Goal: Navigation & Orientation: Find specific page/section

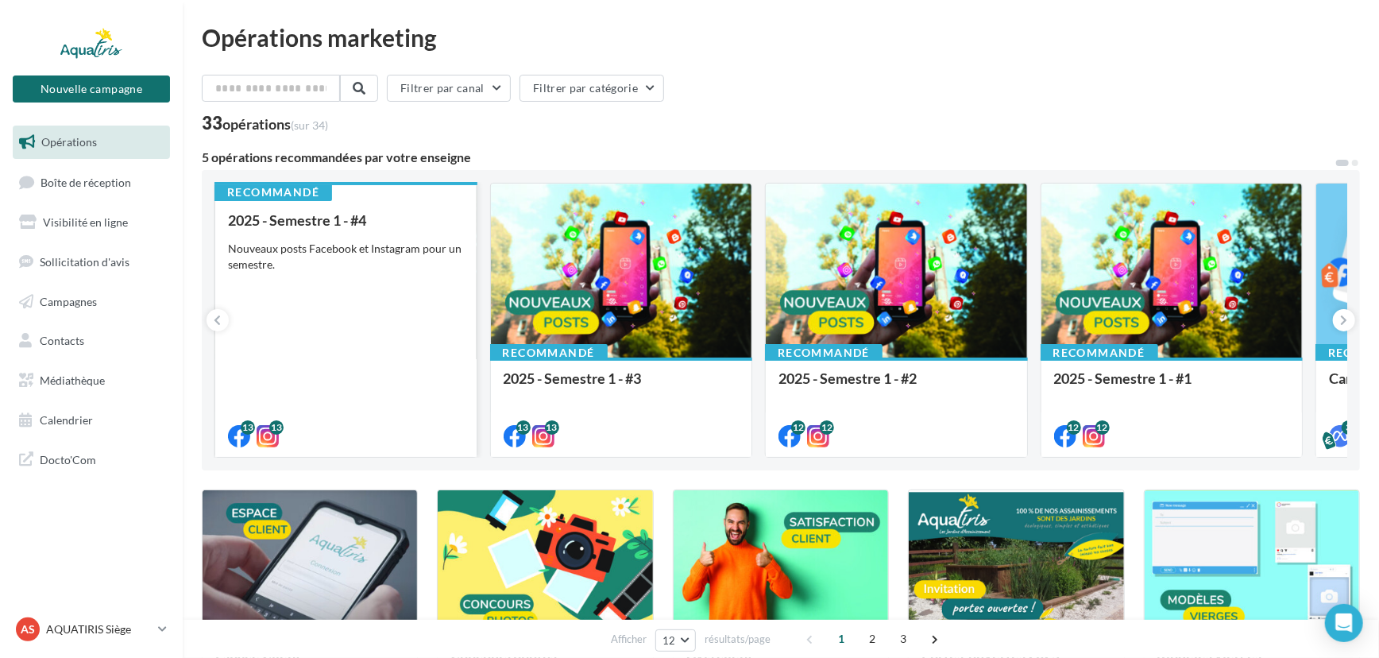
click at [335, 260] on div "Nouveaux posts Facebook et Instagram pour un semestre." at bounding box center [346, 257] width 236 height 32
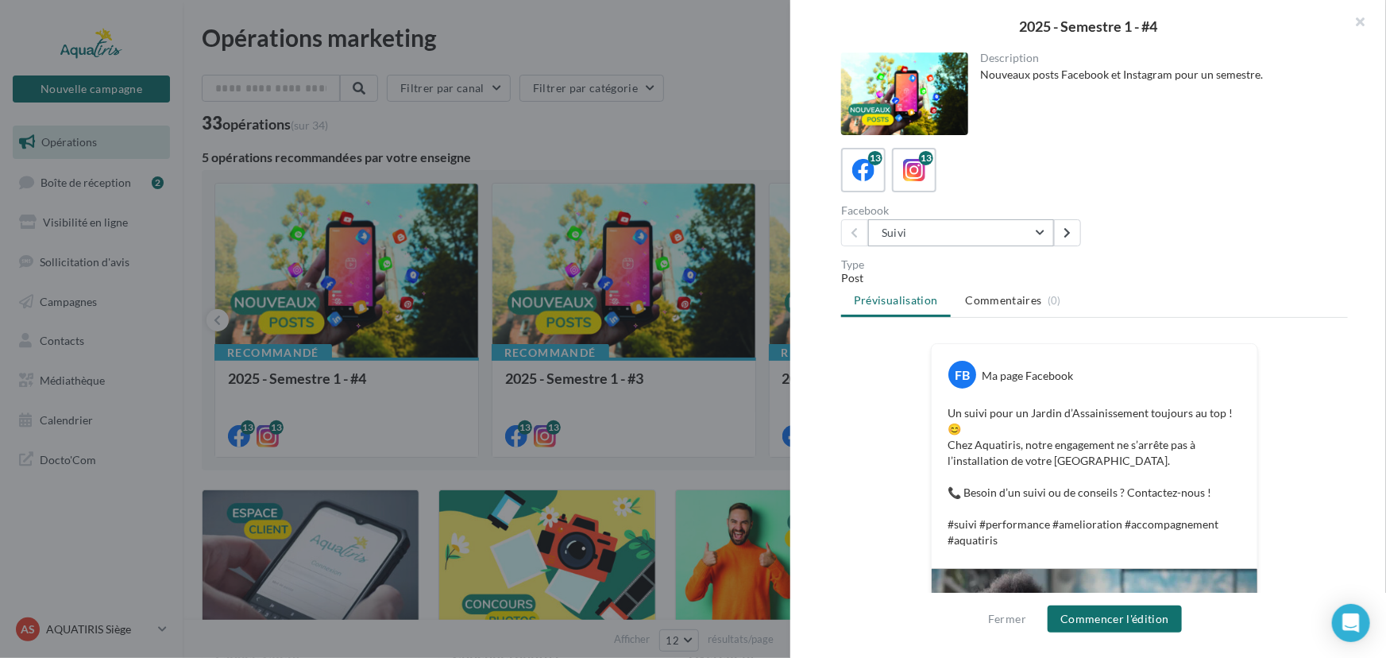
click at [1036, 236] on button "Suivi" at bounding box center [961, 232] width 186 height 27
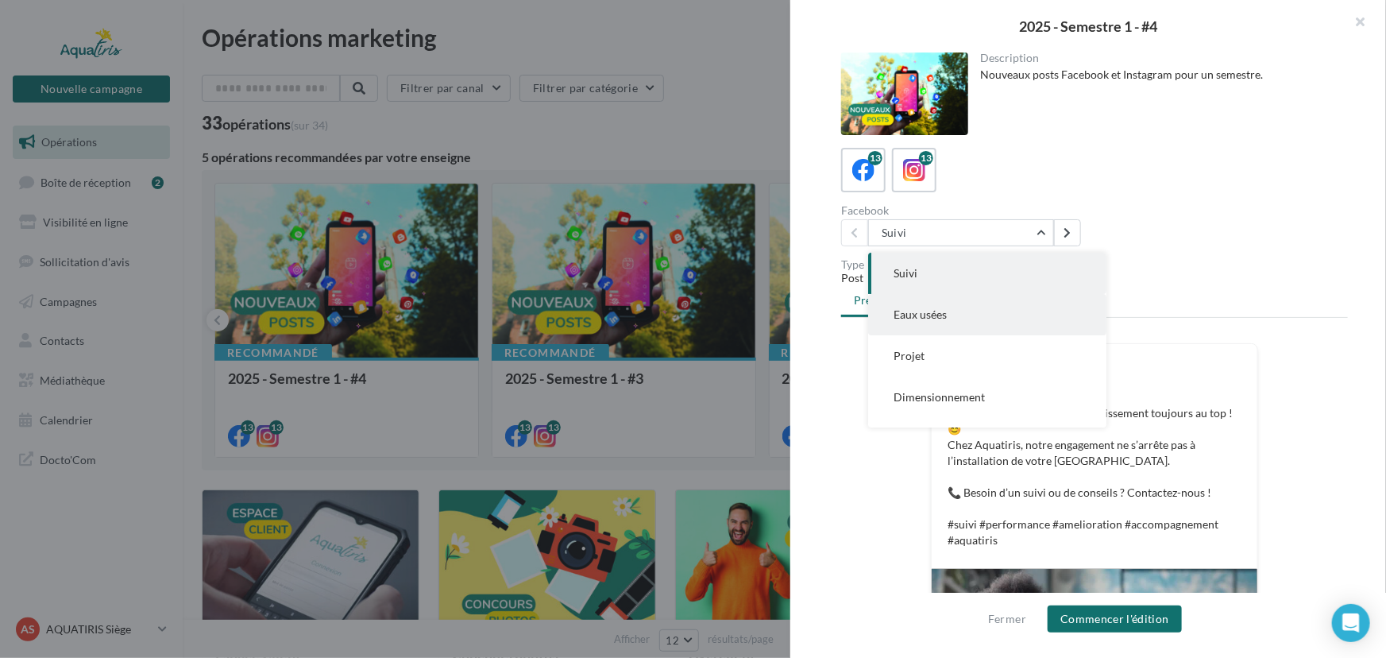
click at [1011, 303] on button "Eaux usées" at bounding box center [987, 314] width 238 height 41
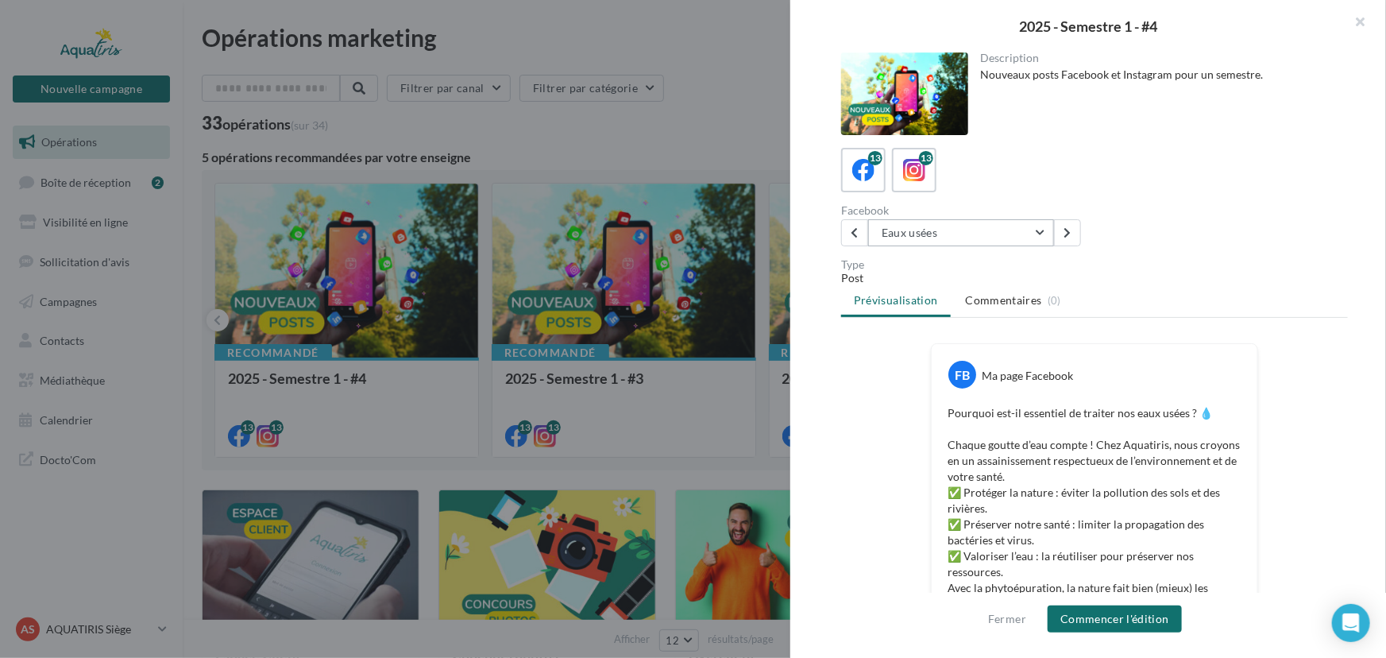
click at [1035, 238] on button "Eaux usées" at bounding box center [961, 232] width 186 height 27
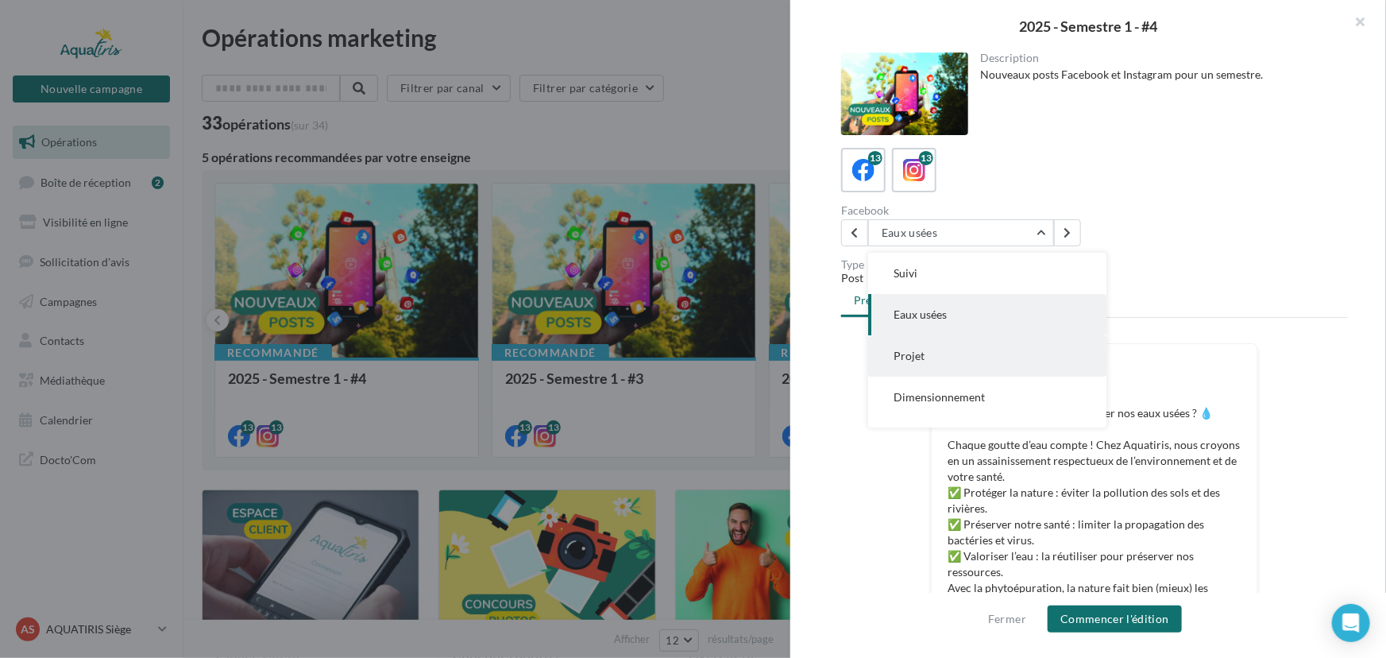
click at [976, 354] on button "Projet" at bounding box center [987, 355] width 238 height 41
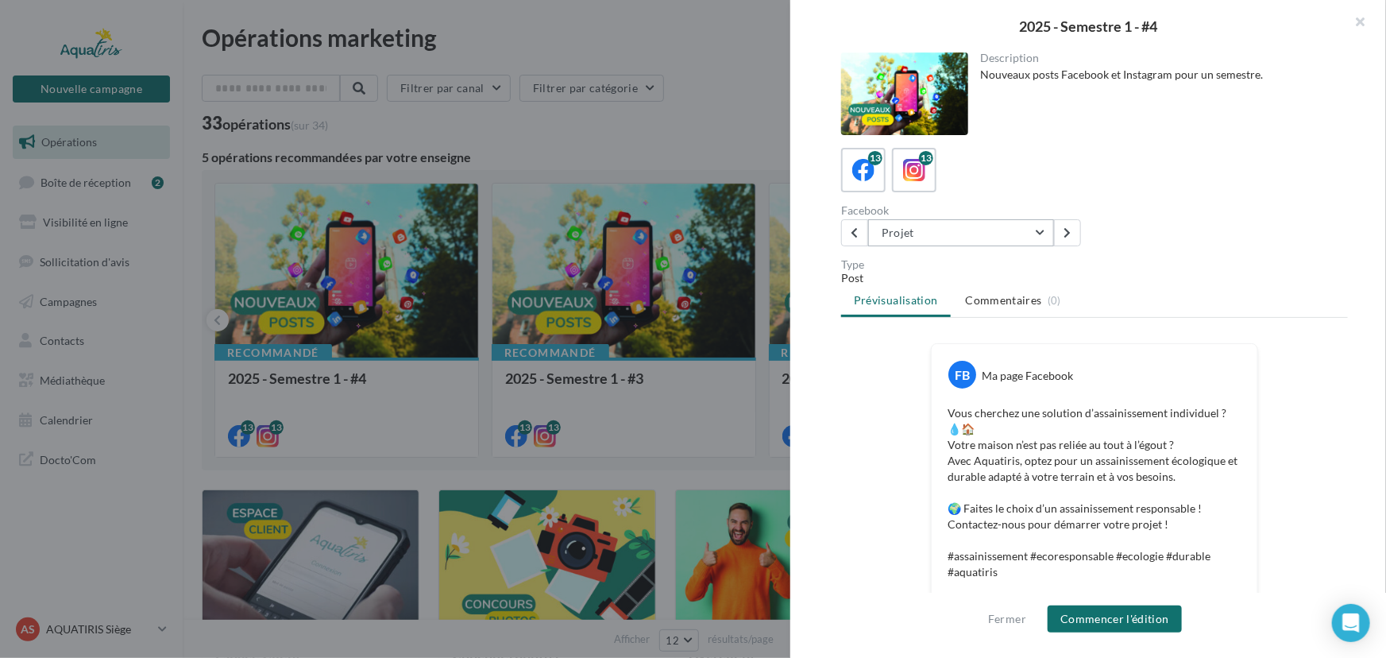
click at [1038, 241] on button "Projet" at bounding box center [961, 232] width 186 height 27
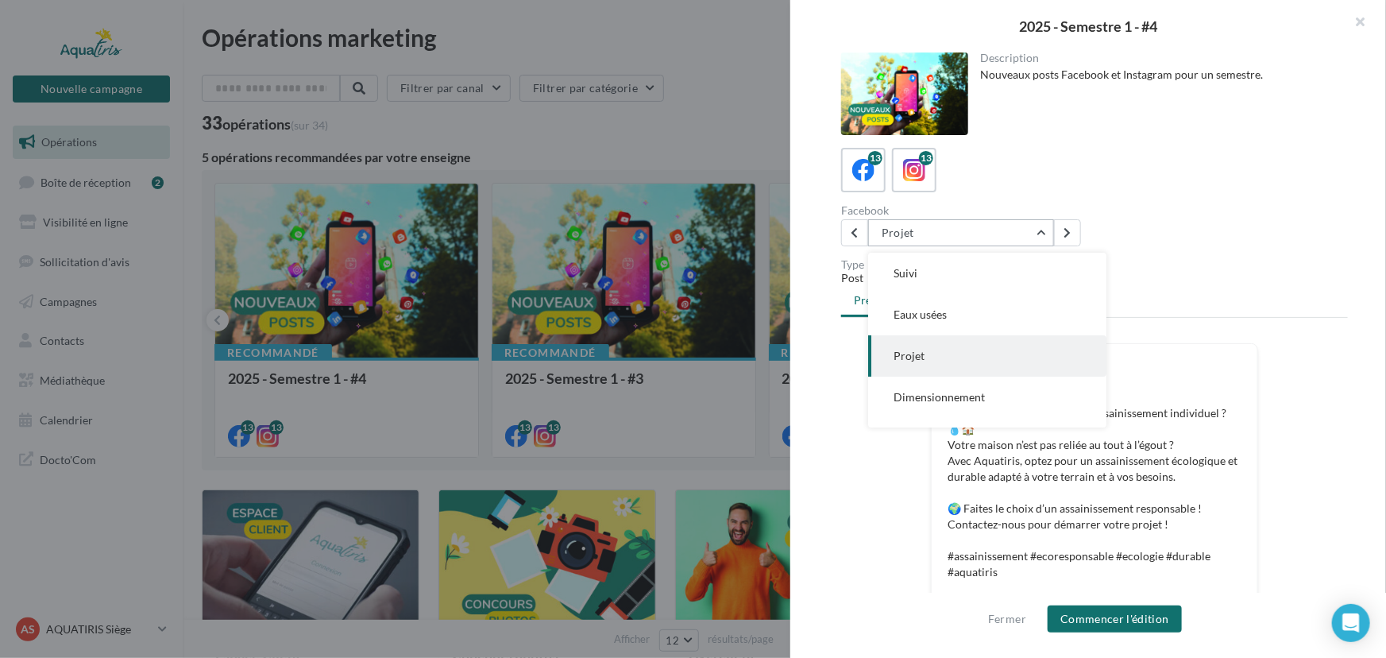
scroll to position [41, 0]
click at [1004, 354] on button "Dimensionnement" at bounding box center [987, 356] width 238 height 41
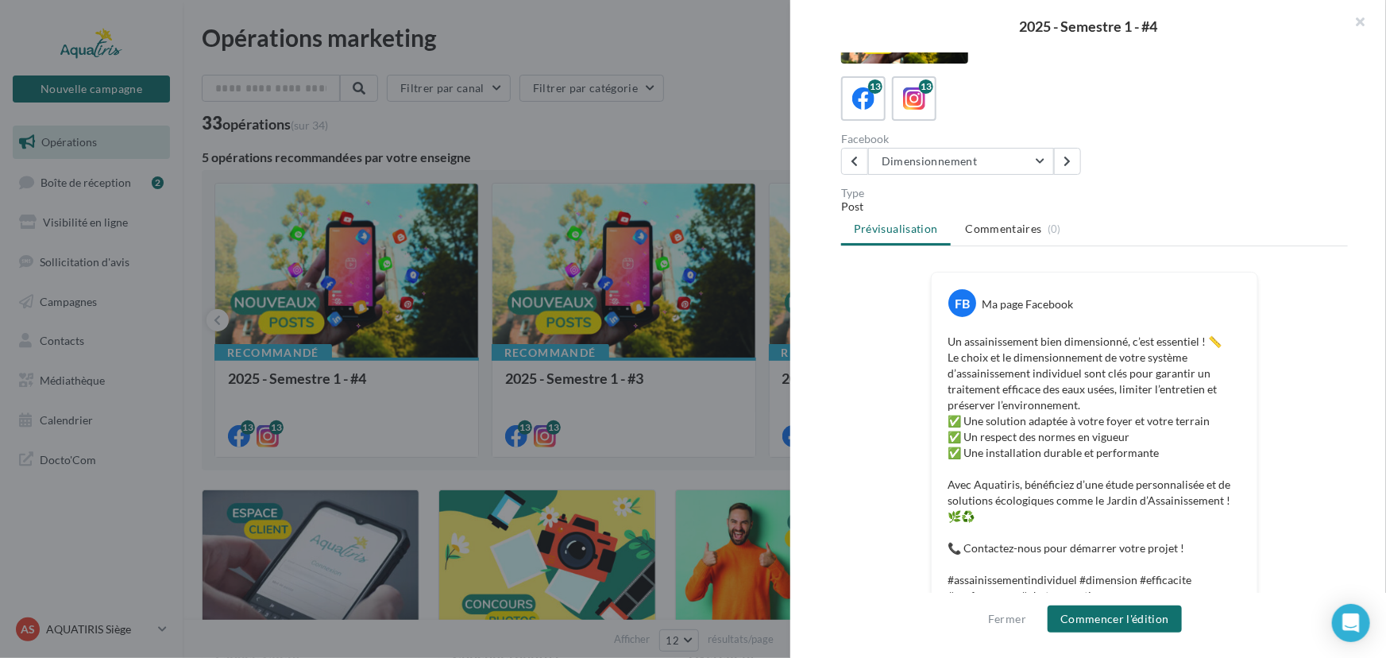
scroll to position [0, 0]
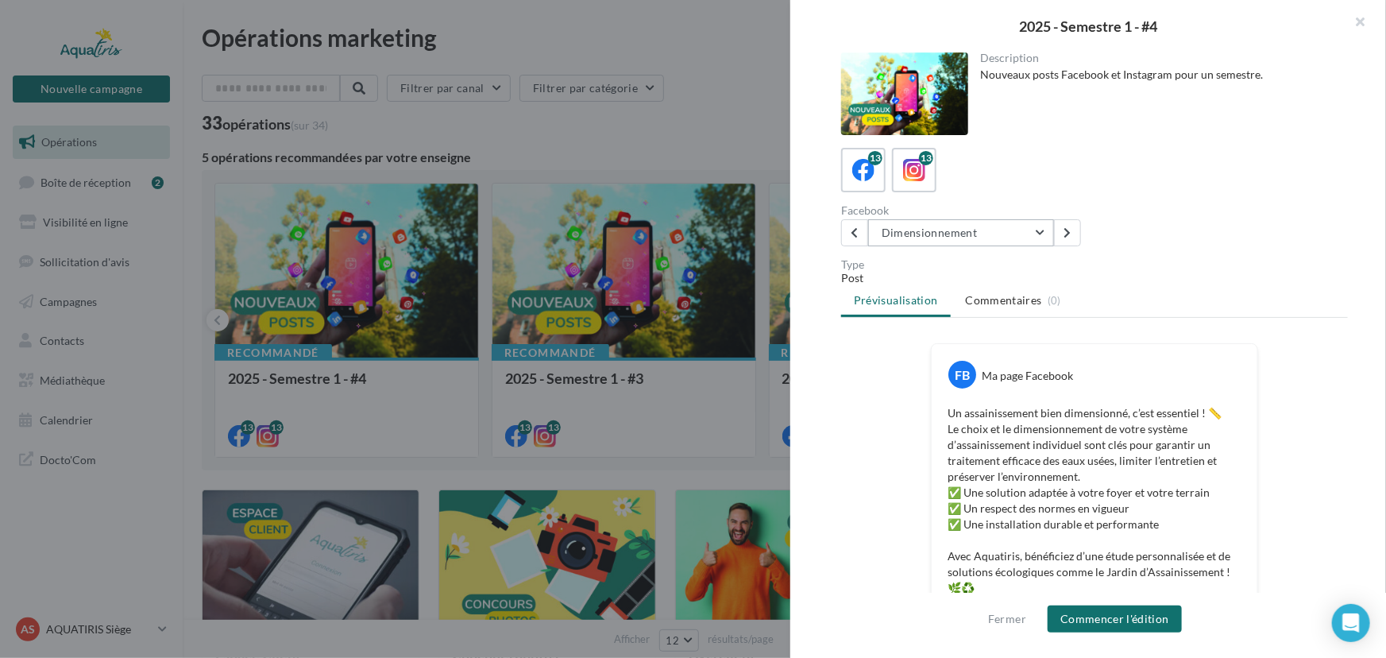
click at [1004, 234] on button "Dimensionnement" at bounding box center [961, 232] width 186 height 27
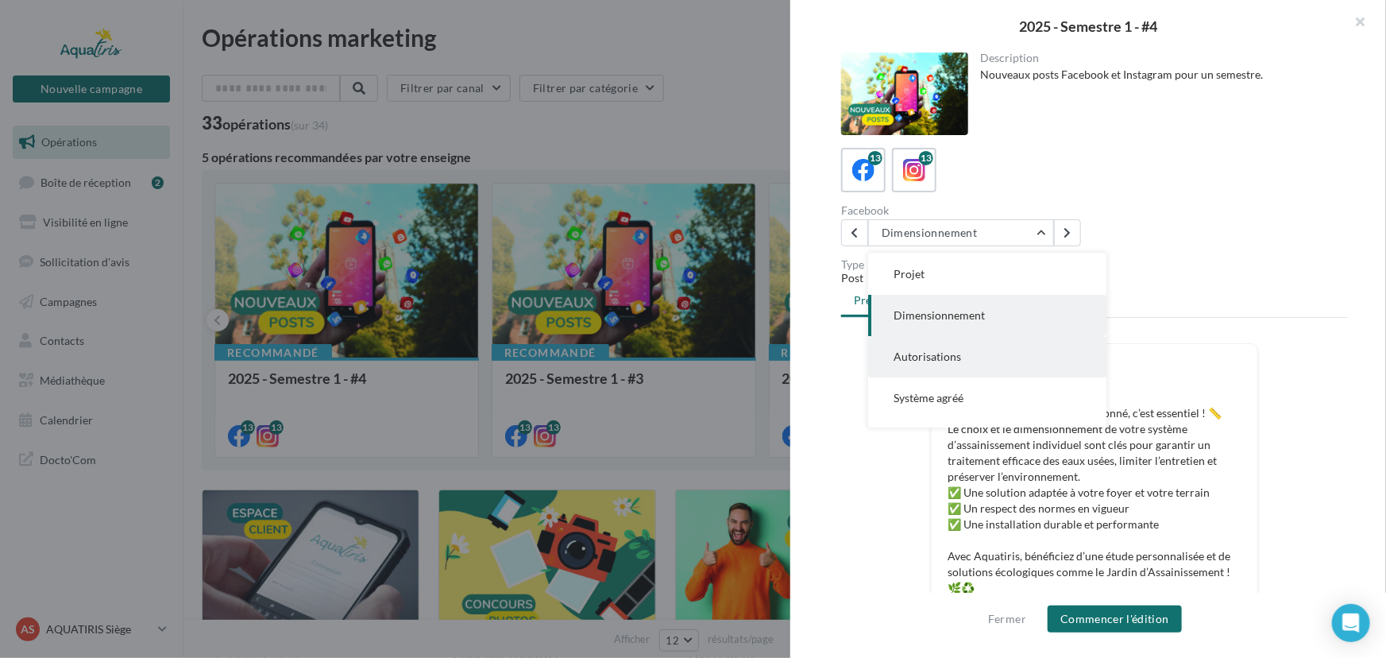
click at [1023, 360] on button "Autorisations" at bounding box center [987, 356] width 238 height 41
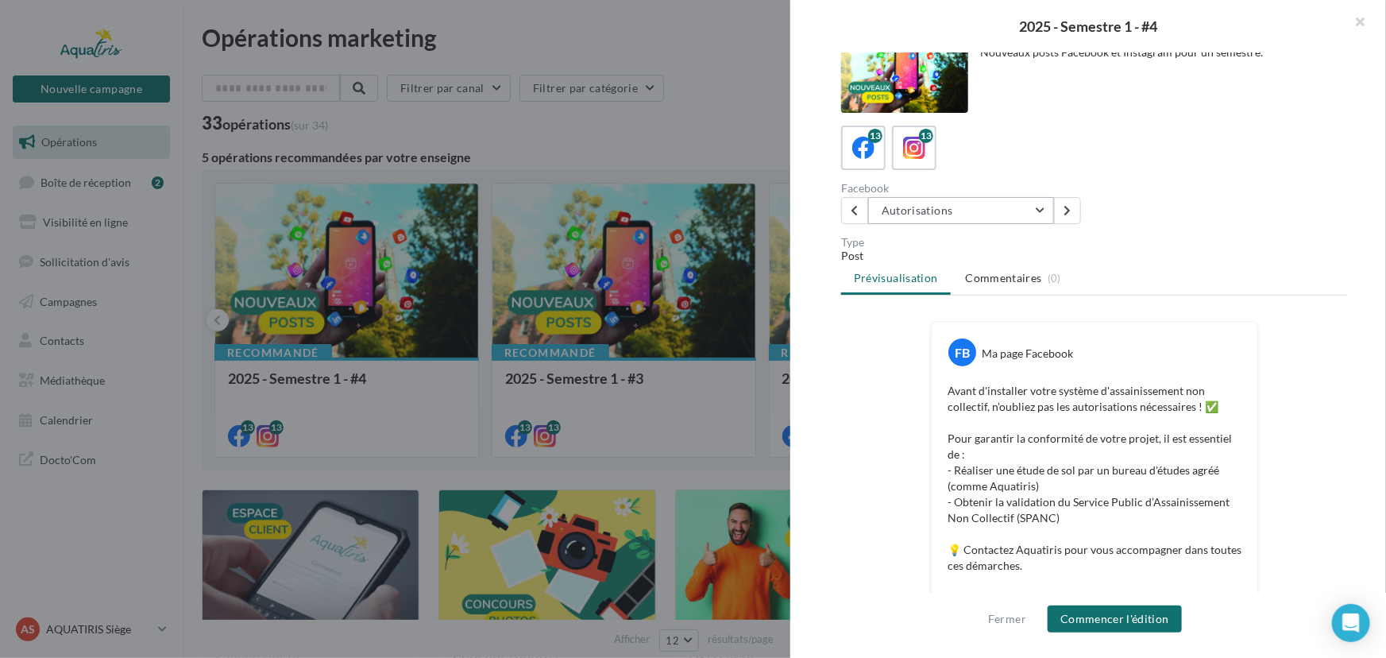
scroll to position [0, 0]
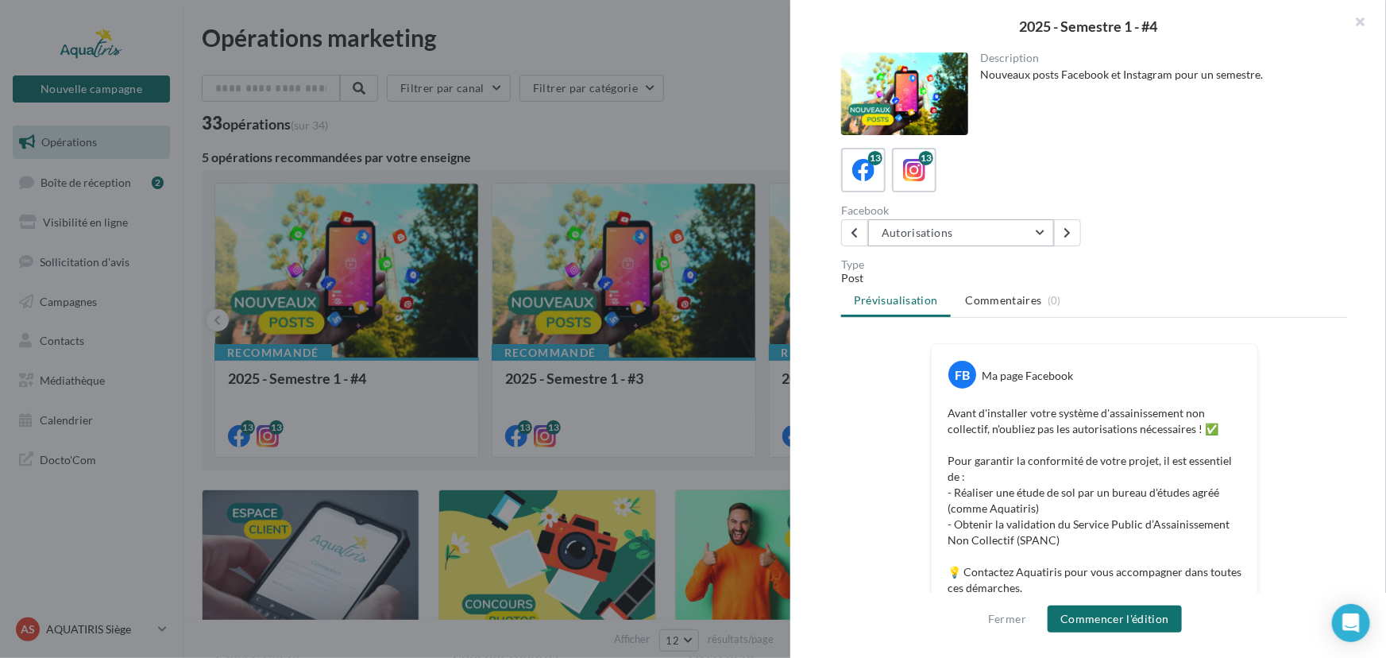
click at [956, 227] on button "Autorisations" at bounding box center [961, 232] width 186 height 27
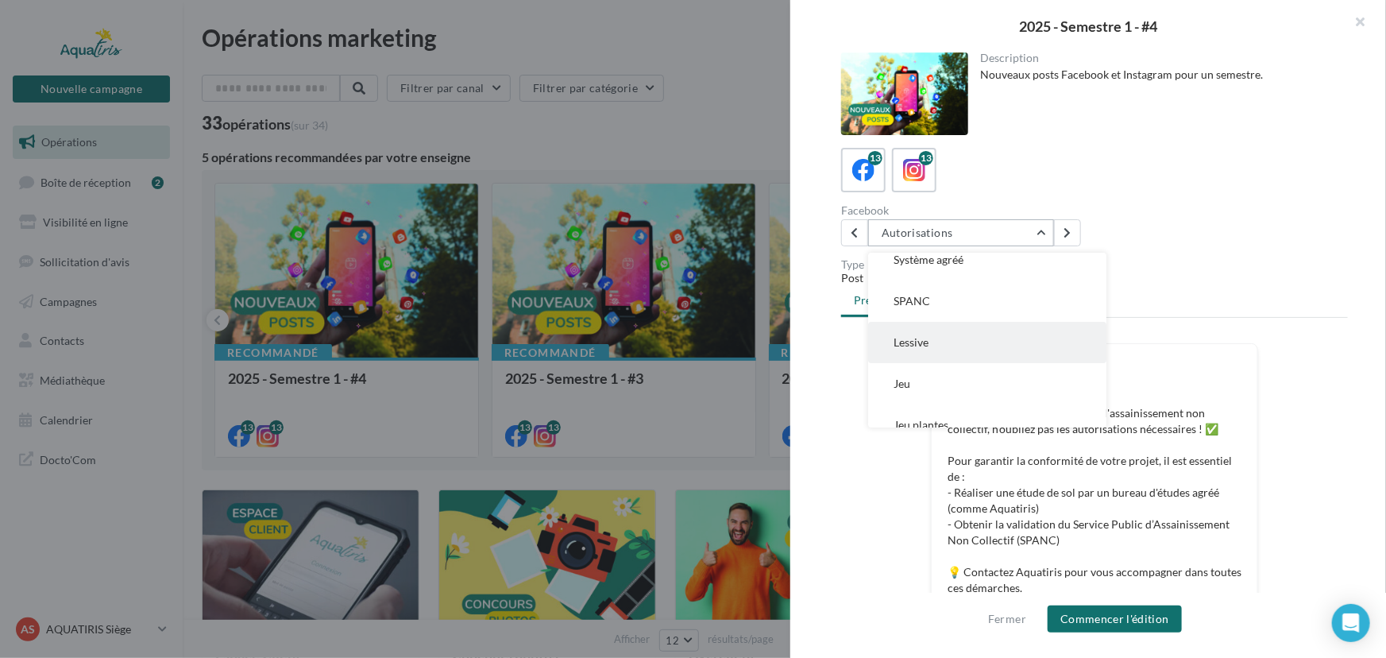
scroll to position [222, 0]
drag, startPoint x: 1107, startPoint y: 350, endPoint x: 1107, endPoint y: 364, distance: 13.5
click at [1107, 364] on div "FB Ma page Facebook" at bounding box center [1095, 368] width 318 height 41
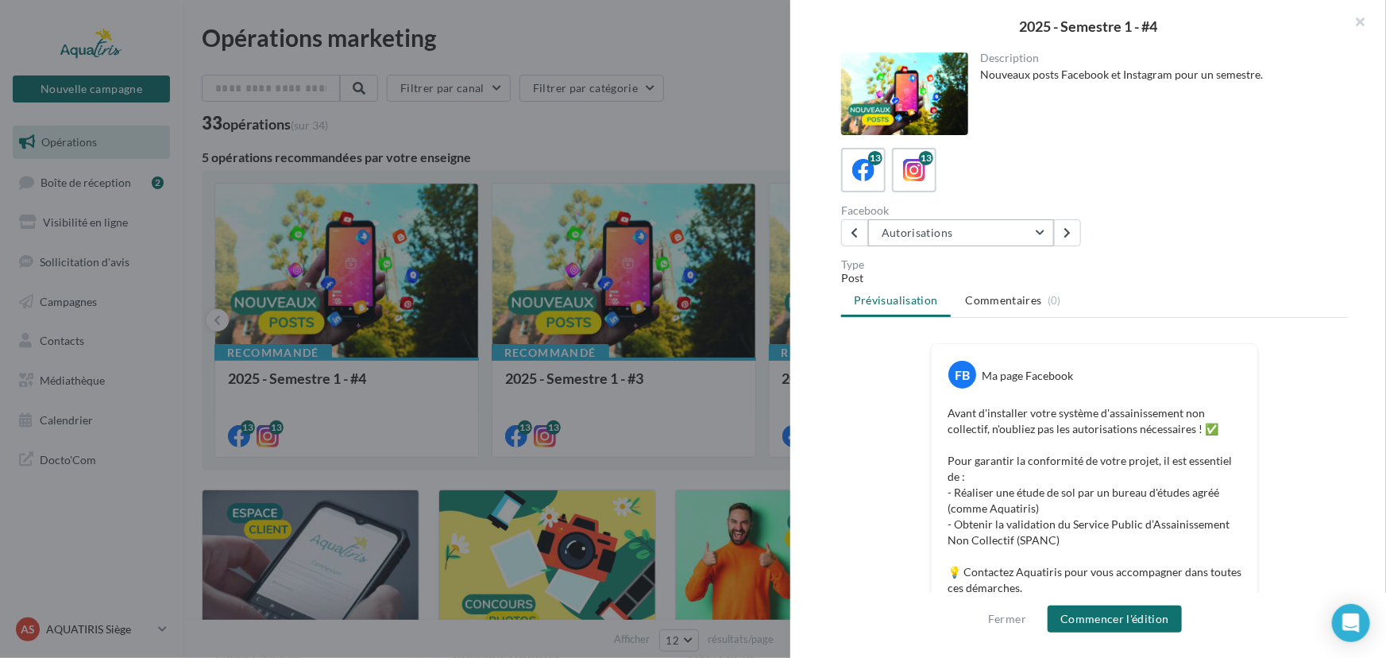
click at [1041, 224] on button "Autorisations" at bounding box center [961, 232] width 186 height 27
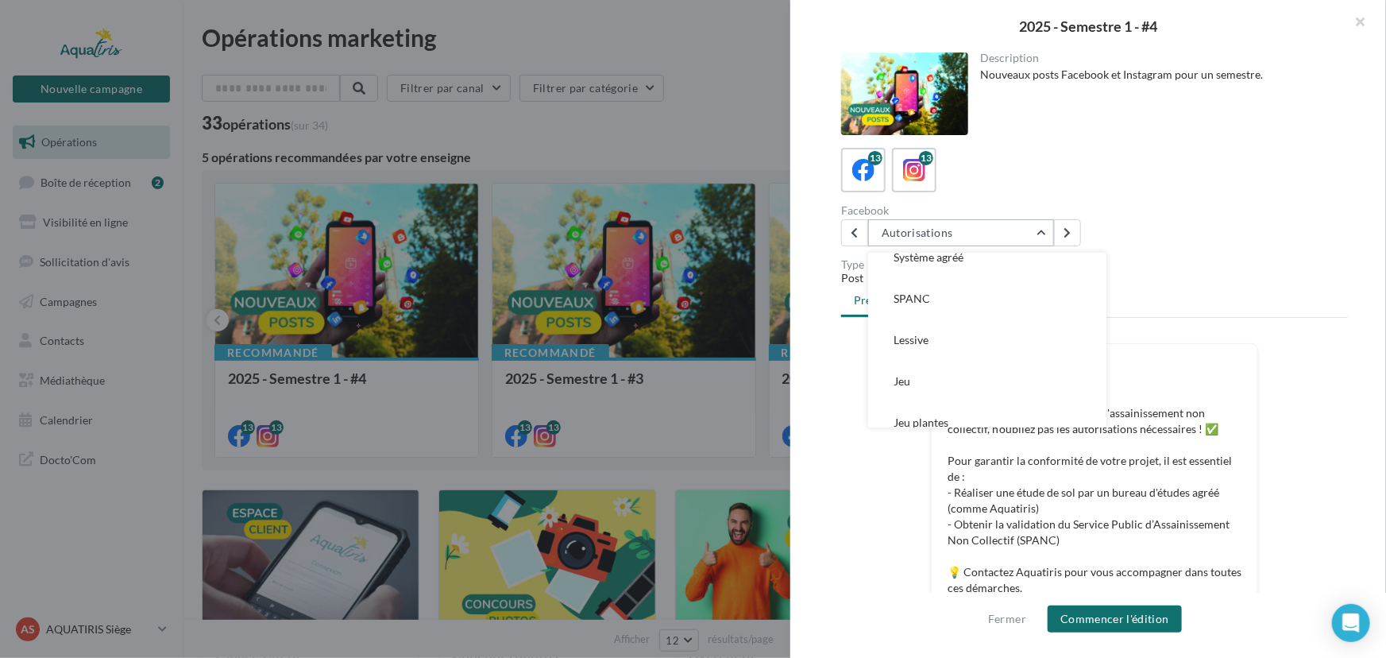
scroll to position [124, 0]
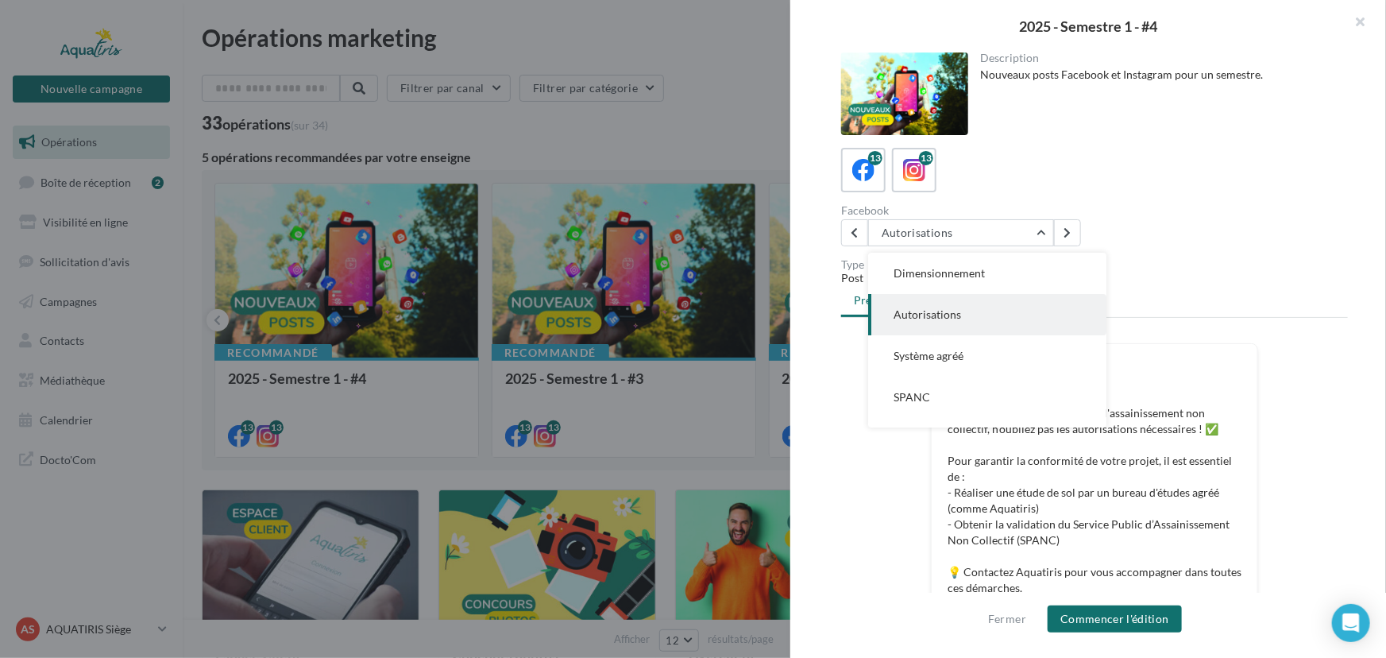
click at [958, 387] on button "SPANC" at bounding box center [987, 397] width 238 height 41
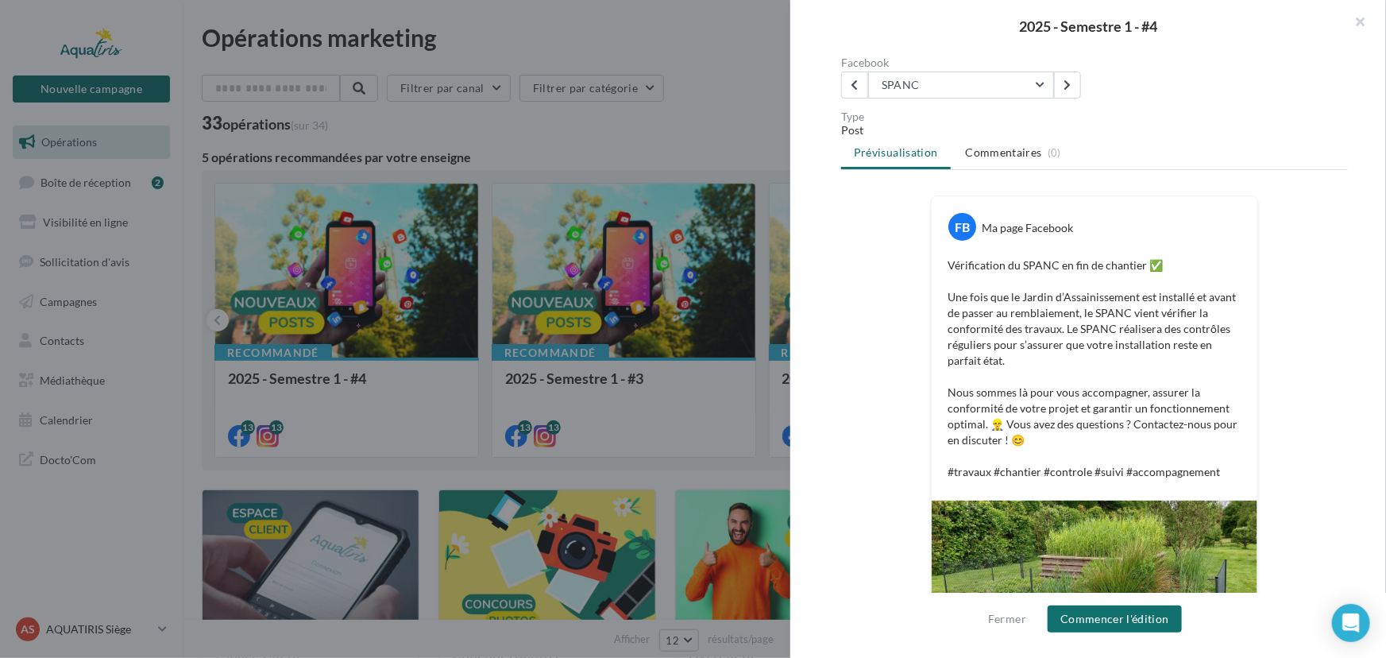
scroll to position [144, 0]
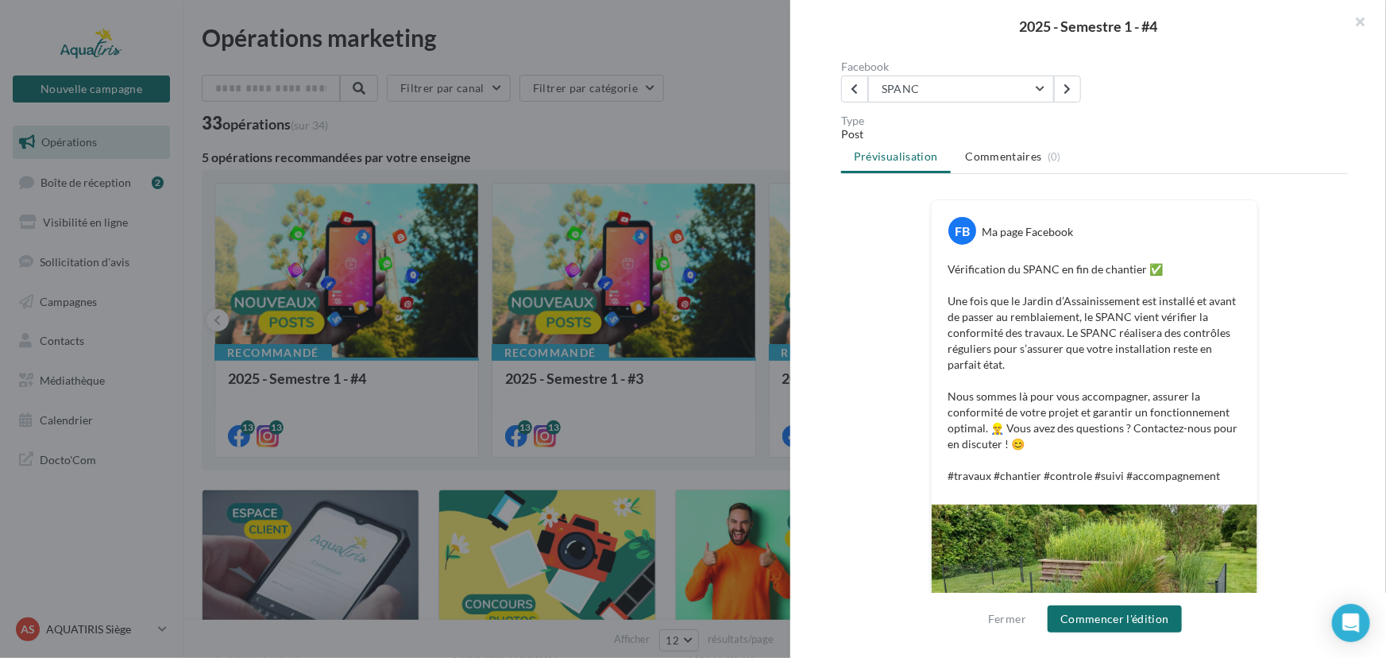
click at [655, 453] on div at bounding box center [693, 329] width 1386 height 658
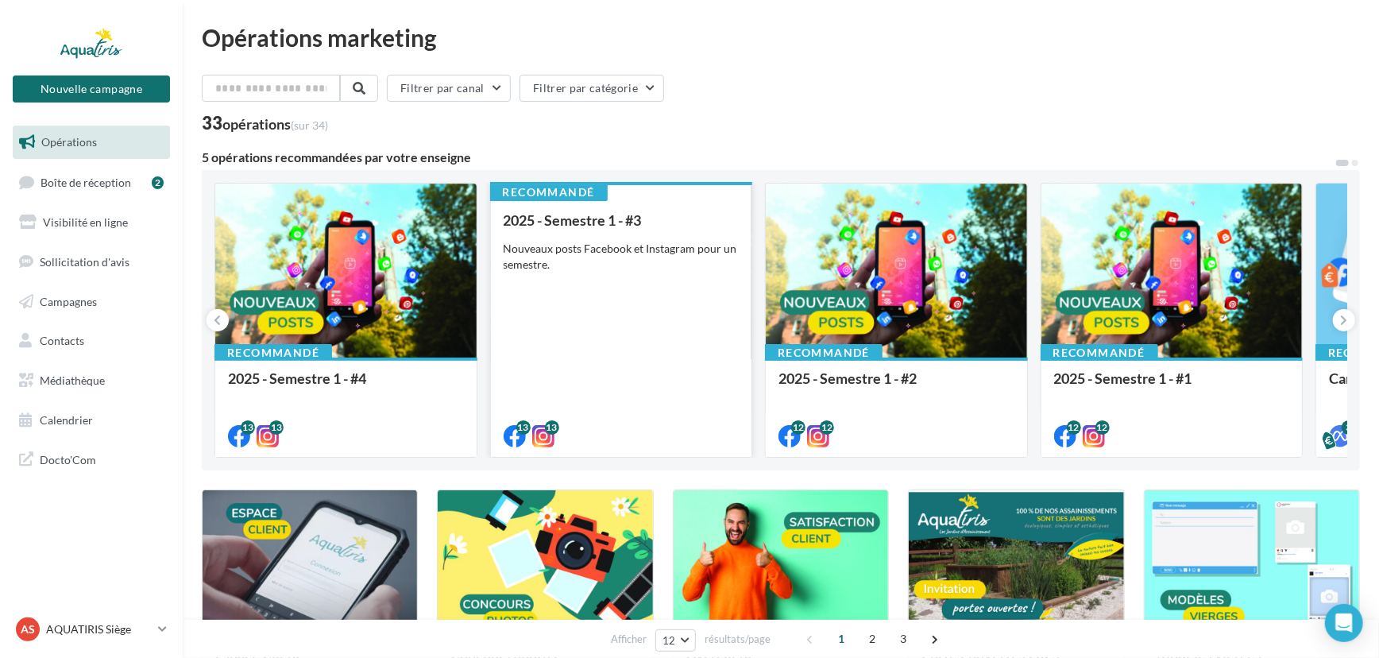
click at [667, 358] on div "2025 - Semestre 1 - #3 Nouveaux posts Facebook et Instagram pour un semestre." at bounding box center [622, 327] width 236 height 230
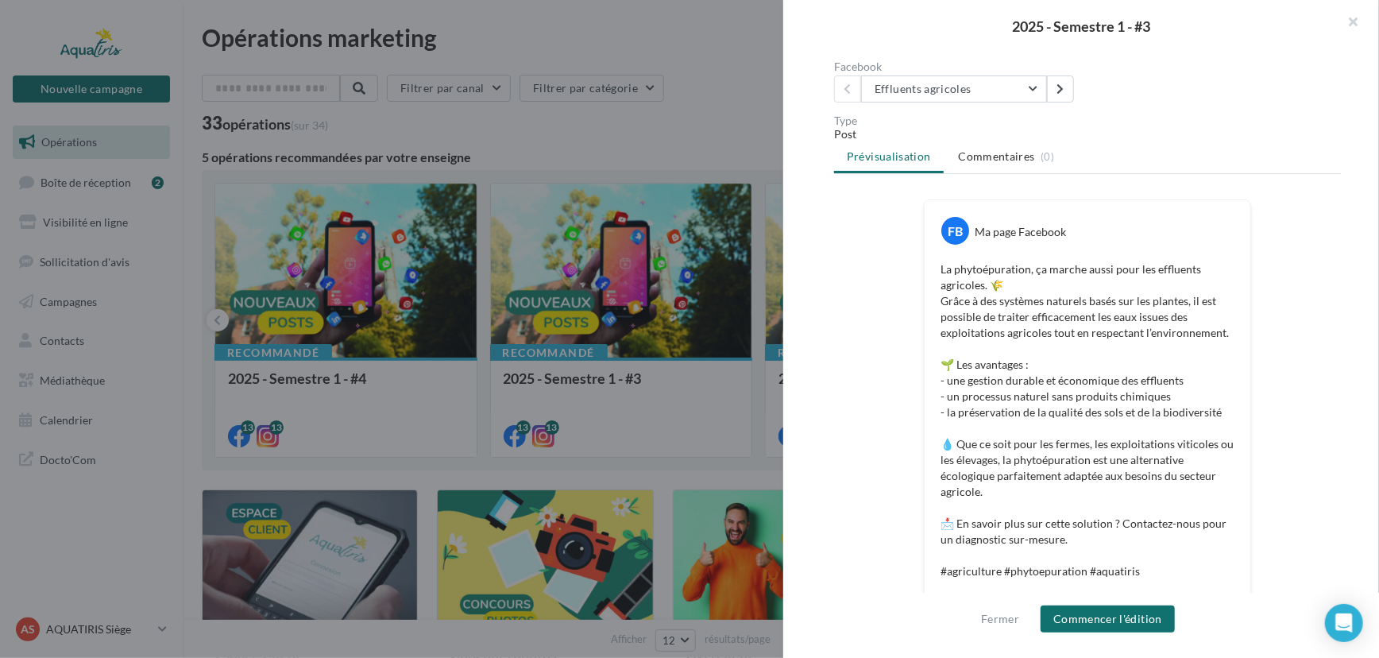
click at [620, 469] on div at bounding box center [689, 329] width 1379 height 658
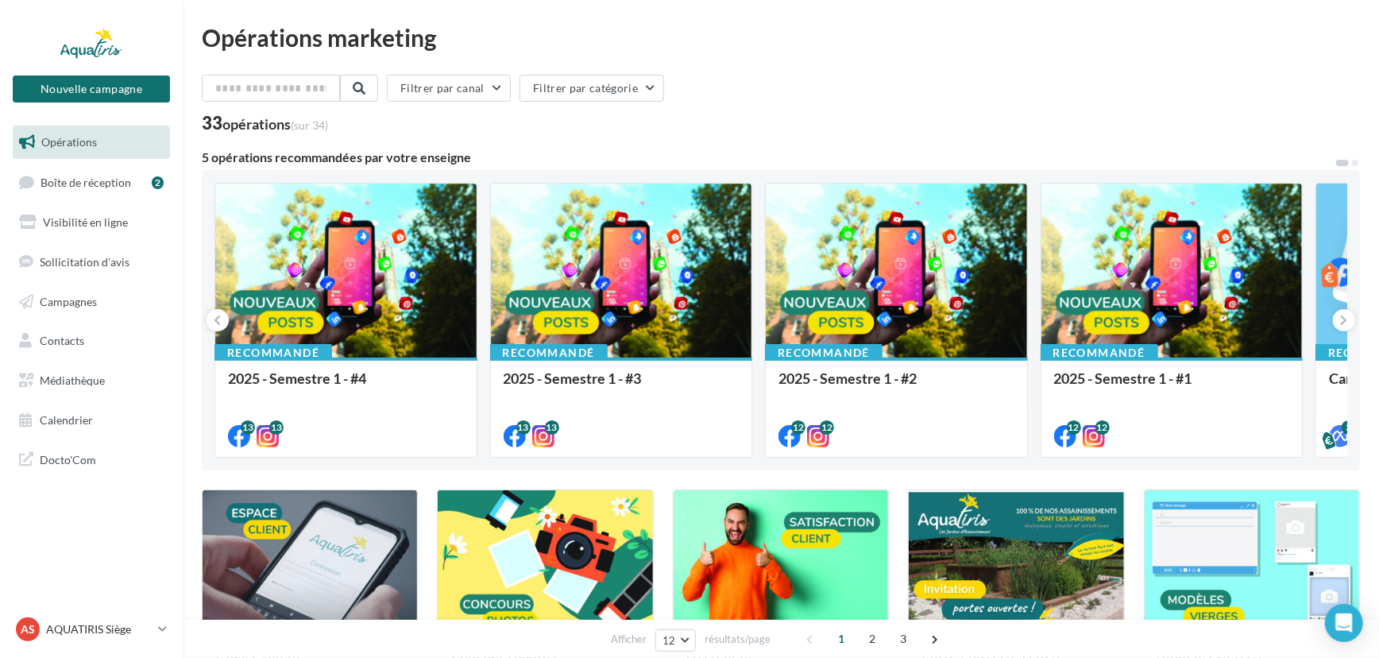
click at [126, 644] on div "AS AQUATIRIS Siège Steeve_Tessier" at bounding box center [91, 629] width 157 height 31
click at [119, 630] on p "AQUATIRIS Siège" at bounding box center [99, 629] width 106 height 16
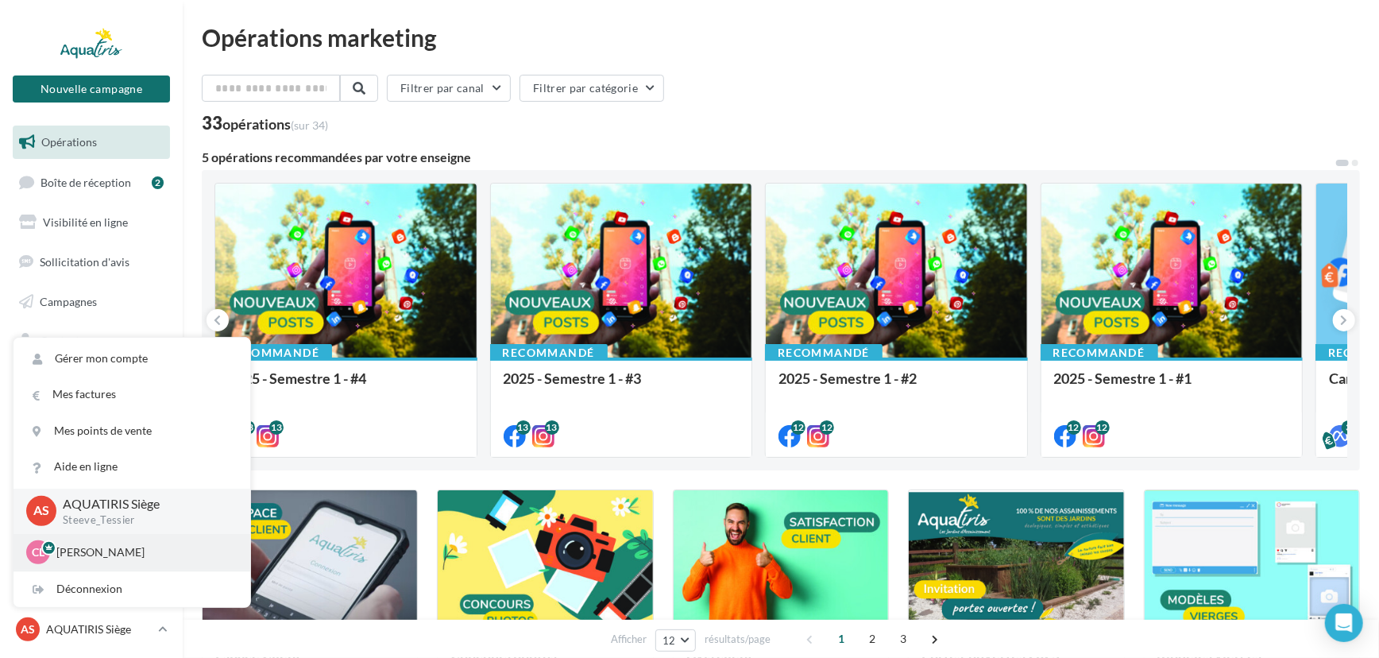
click at [111, 548] on p "[PERSON_NAME]" at bounding box center [143, 552] width 175 height 16
